Goal: Task Accomplishment & Management: Manage account settings

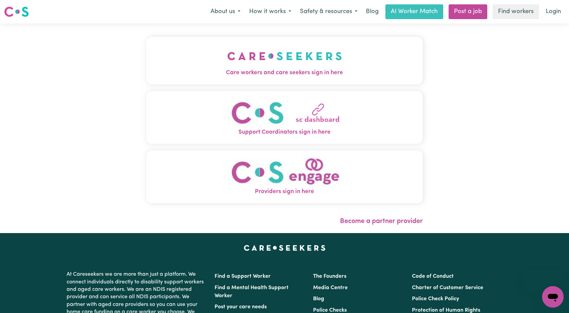
drag, startPoint x: 0, startPoint y: 0, endPoint x: 313, endPoint y: 47, distance: 316.2
click at [313, 47] on img "Care workers and care seekers sign in here" at bounding box center [284, 56] width 115 height 25
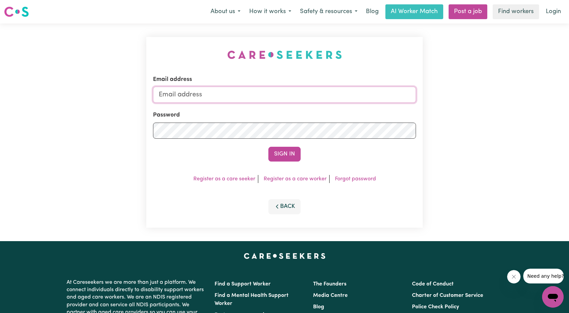
click at [299, 91] on input "Email address" at bounding box center [284, 95] width 263 height 16
drag, startPoint x: 194, startPoint y: 96, endPoint x: 309, endPoint y: 111, distance: 116.0
click at [311, 110] on form "Email address [EMAIL_ADDRESS][PERSON_NAME][DOMAIN_NAME] Password Sign In" at bounding box center [284, 118] width 263 height 86
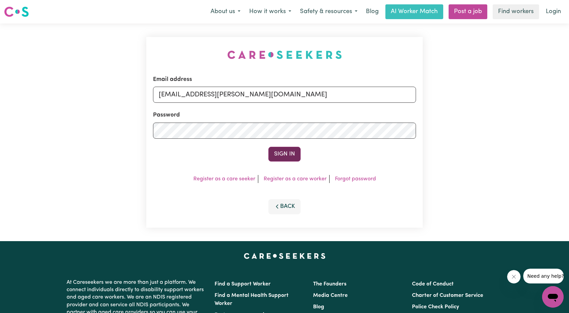
type input "[EMAIL_ADDRESS][PERSON_NAME][DOMAIN_NAME]"
click at [280, 154] on button "Sign In" at bounding box center [284, 154] width 32 height 15
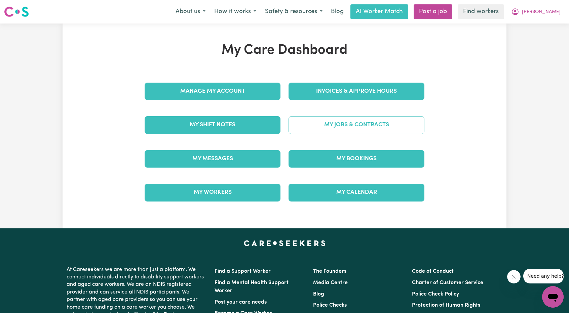
click at [339, 123] on link "My Jobs & Contracts" at bounding box center [356, 124] width 136 height 17
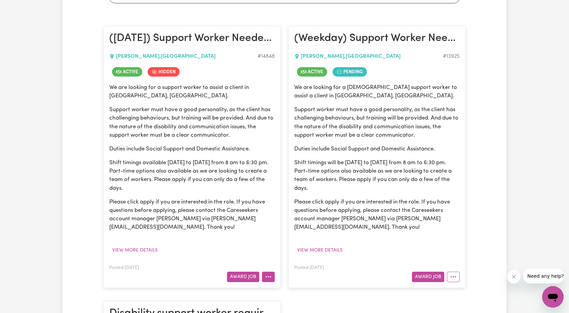
scroll to position [202, 0]
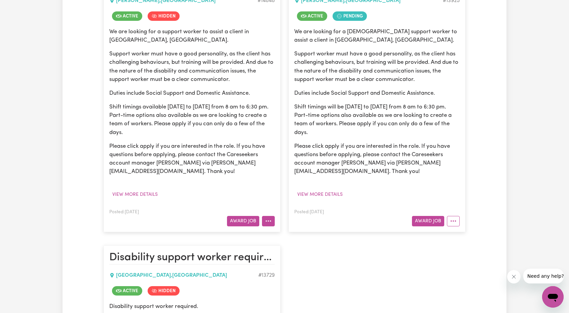
click at [268, 214] on div "Posted: [DATE] Award Job" at bounding box center [191, 217] width 165 height 18
click at [270, 219] on button "More options" at bounding box center [268, 221] width 13 height 10
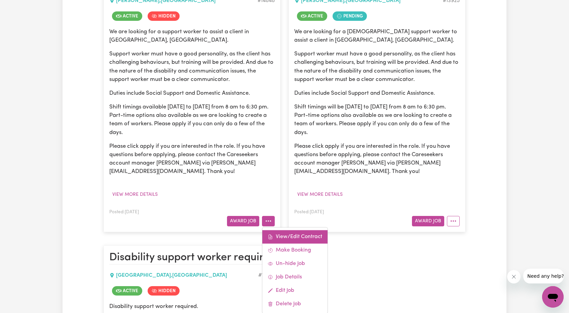
click at [299, 236] on link "View/Edit Contract" at bounding box center [294, 236] width 65 height 13
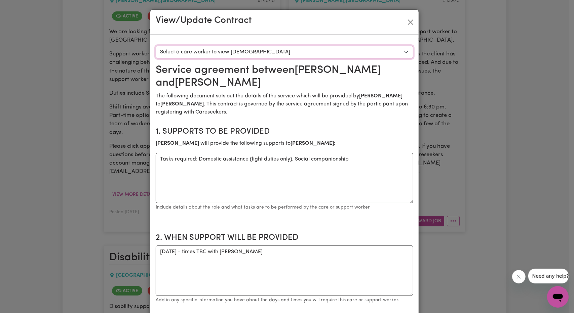
click at [262, 47] on select "Select a care worker to view [DEMOGRAPHIC_DATA] #10536 - [PERSON_NAME] (contrac…" at bounding box center [285, 52] width 258 height 13
click at [409, 22] on button "Close" at bounding box center [410, 22] width 11 height 11
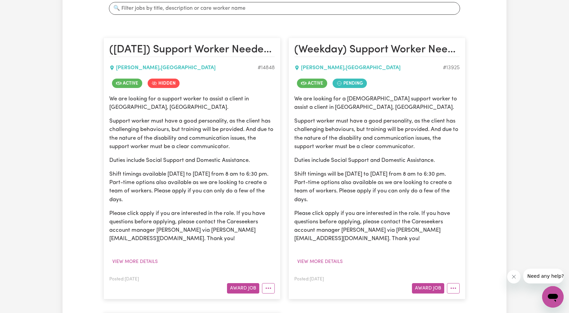
scroll to position [235, 0]
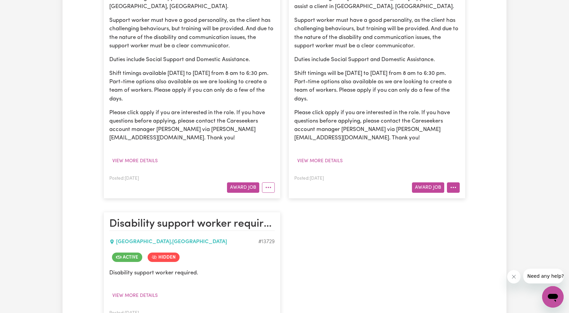
click at [454, 187] on button "More options" at bounding box center [453, 188] width 13 height 10
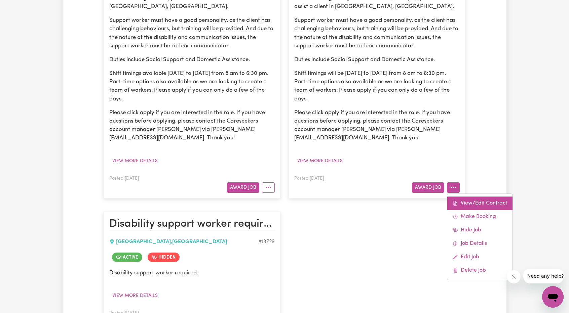
click at [456, 201] on icon at bounding box center [454, 203] width 5 height 5
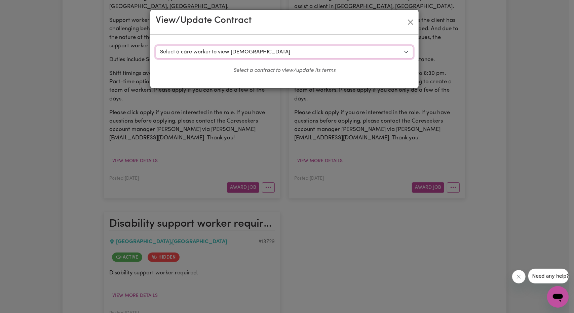
click at [305, 55] on select "Select a care worker to view [DEMOGRAPHIC_DATA] #10385 - [PERSON_NAME] (contrac…" at bounding box center [285, 52] width 258 height 13
click at [411, 26] on button "Close" at bounding box center [410, 22] width 11 height 11
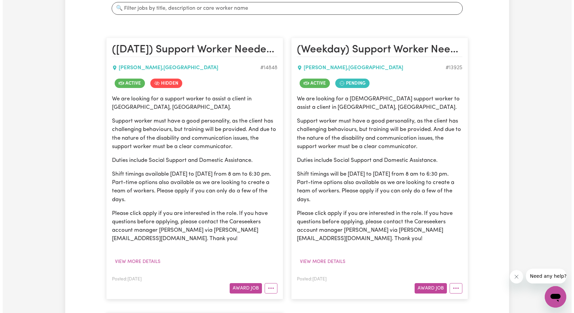
scroll to position [269, 0]
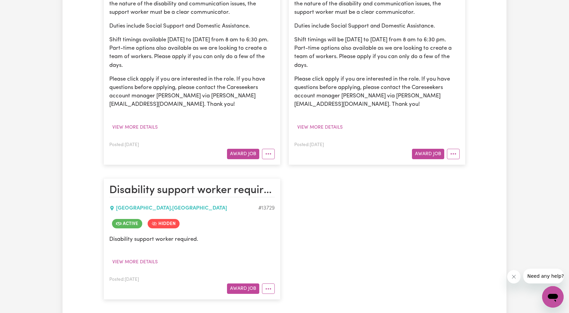
click at [451, 160] on article "(Weekday) Support Worker Needed In [GEOGRAPHIC_DATA], [GEOGRAPHIC_DATA] [GEOGRA…" at bounding box center [376, 34] width 177 height 262
click at [451, 157] on icon "More options" at bounding box center [453, 154] width 7 height 7
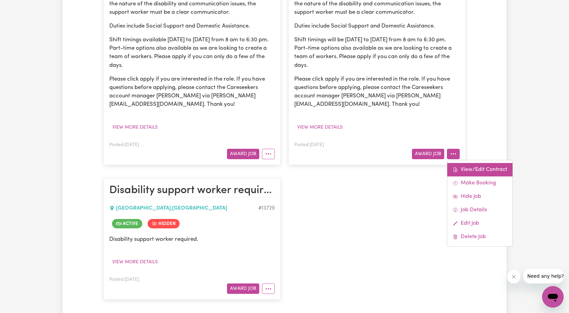
click at [454, 170] on icon at bounding box center [455, 169] width 2 height 3
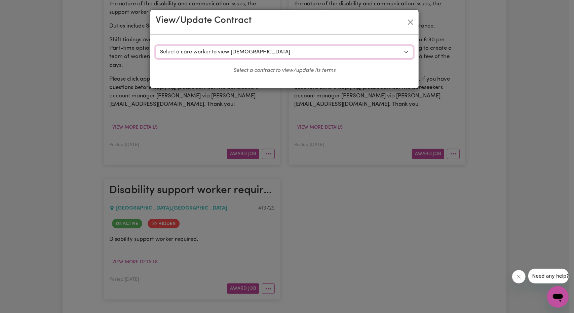
click at [255, 50] on select "Select a care worker to view [DEMOGRAPHIC_DATA] #10385 - [PERSON_NAME] (contrac…" at bounding box center [285, 52] width 258 height 13
select select "9997"
click at [156, 46] on select "Select a care worker to view [DEMOGRAPHIC_DATA] #10385 - [PERSON_NAME] (contrac…" at bounding box center [285, 52] width 258 height 13
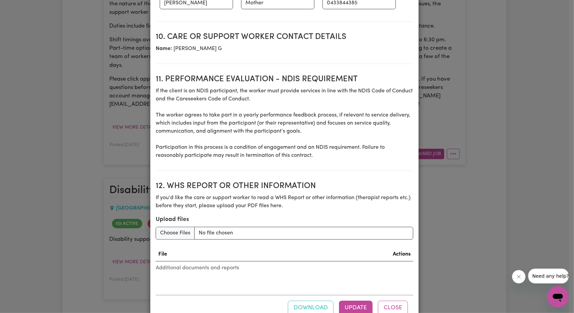
scroll to position [840, 0]
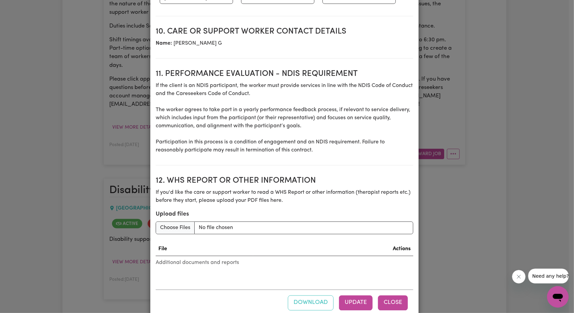
click at [389, 296] on button "Close" at bounding box center [393, 303] width 30 height 15
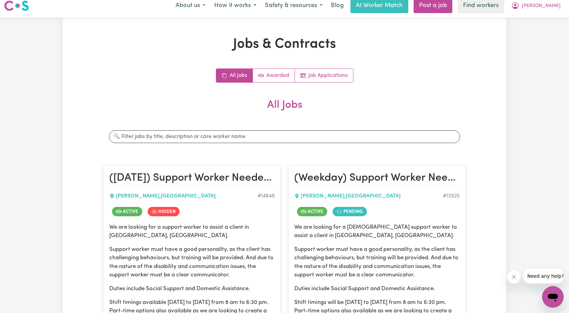
scroll to position [0, 0]
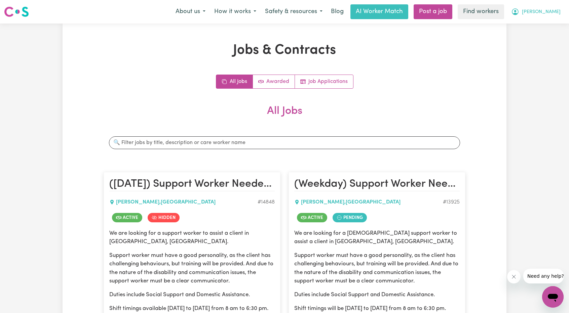
click at [548, 9] on span "[PERSON_NAME]" at bounding box center [541, 11] width 39 height 7
click at [542, 24] on link "My Dashboard" at bounding box center [537, 26] width 53 height 13
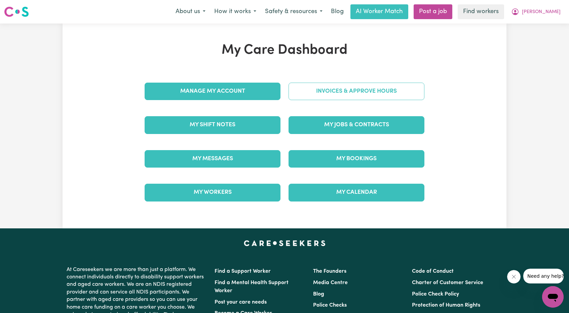
click at [374, 96] on link "Invoices & Approve Hours" at bounding box center [356, 91] width 136 height 17
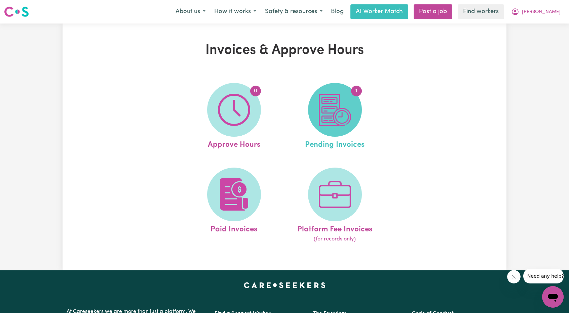
click at [352, 115] on span "1" at bounding box center [335, 110] width 54 height 54
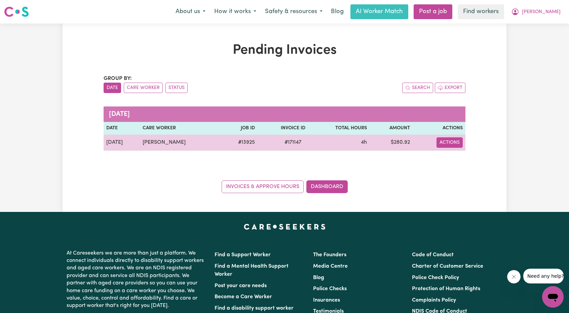
click at [442, 147] on button "Actions" at bounding box center [449, 142] width 26 height 10
click at [466, 160] on link "Download Invoice" at bounding box center [469, 157] width 62 height 13
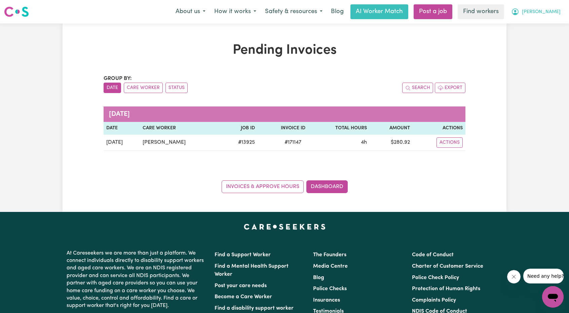
click at [542, 13] on span "[PERSON_NAME]" at bounding box center [541, 11] width 39 height 7
click at [537, 21] on link "My Dashboard" at bounding box center [537, 26] width 53 height 13
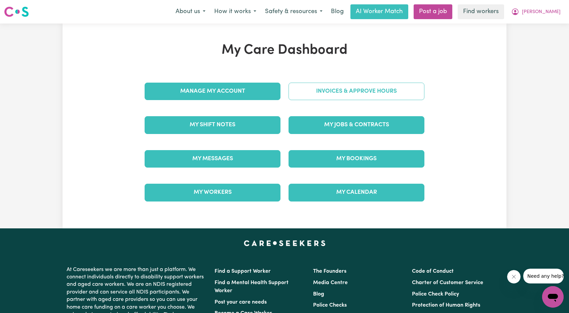
click at [381, 85] on link "Invoices & Approve Hours" at bounding box center [356, 91] width 136 height 17
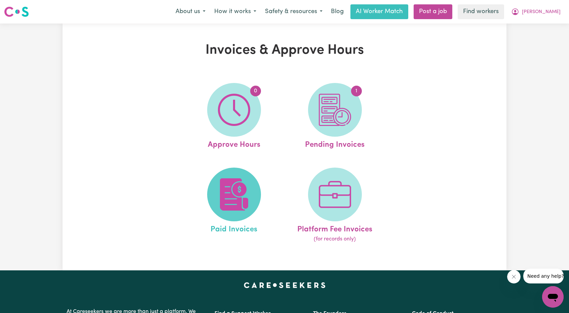
click at [234, 179] on img at bounding box center [234, 195] width 32 height 32
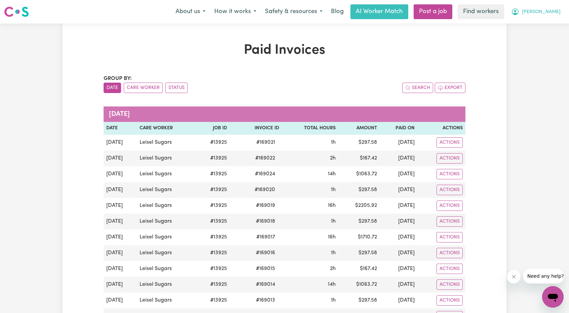
click at [519, 10] on icon "My Account" at bounding box center [515, 12] width 8 height 8
click at [533, 22] on link "My Dashboard" at bounding box center [537, 26] width 53 height 13
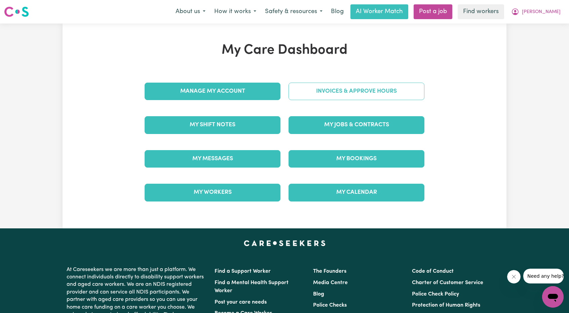
click at [373, 98] on link "Invoices & Approve Hours" at bounding box center [356, 91] width 136 height 17
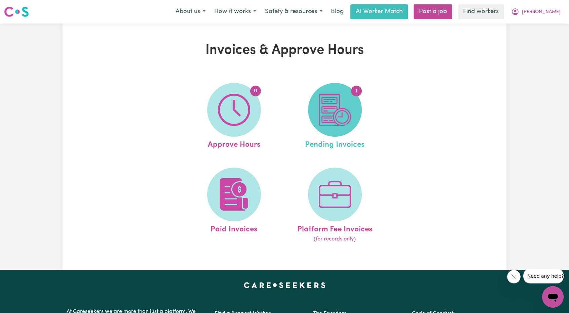
click at [349, 111] on img at bounding box center [335, 110] width 32 height 32
